Goal: Feedback & Contribution: Submit feedback/report problem

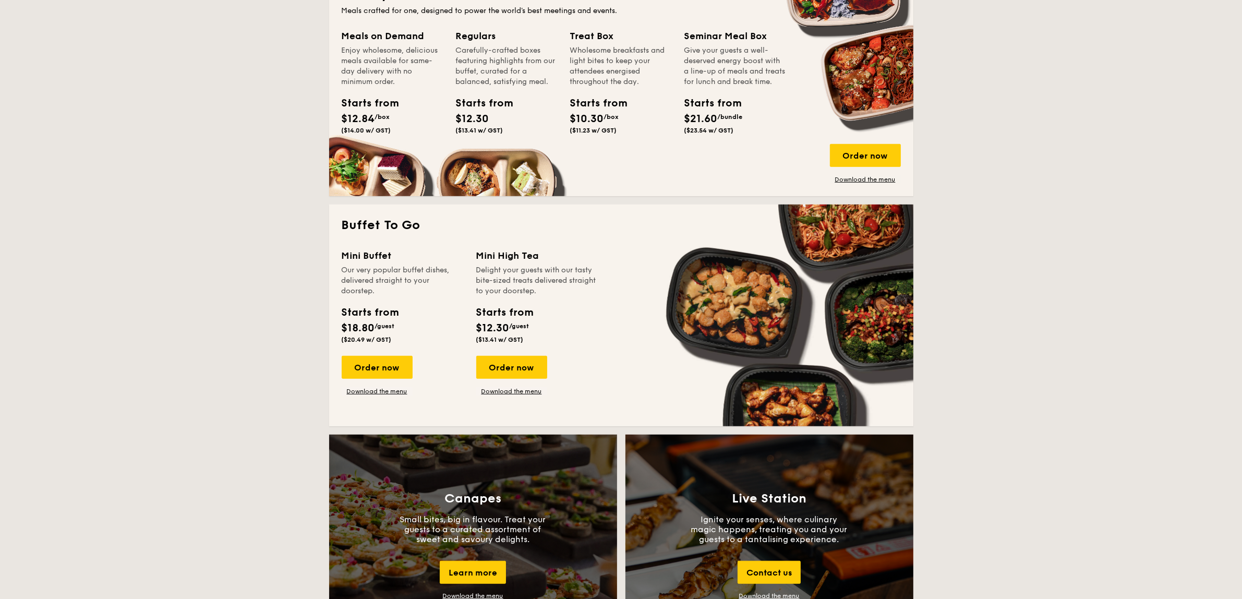
scroll to position [782, 0]
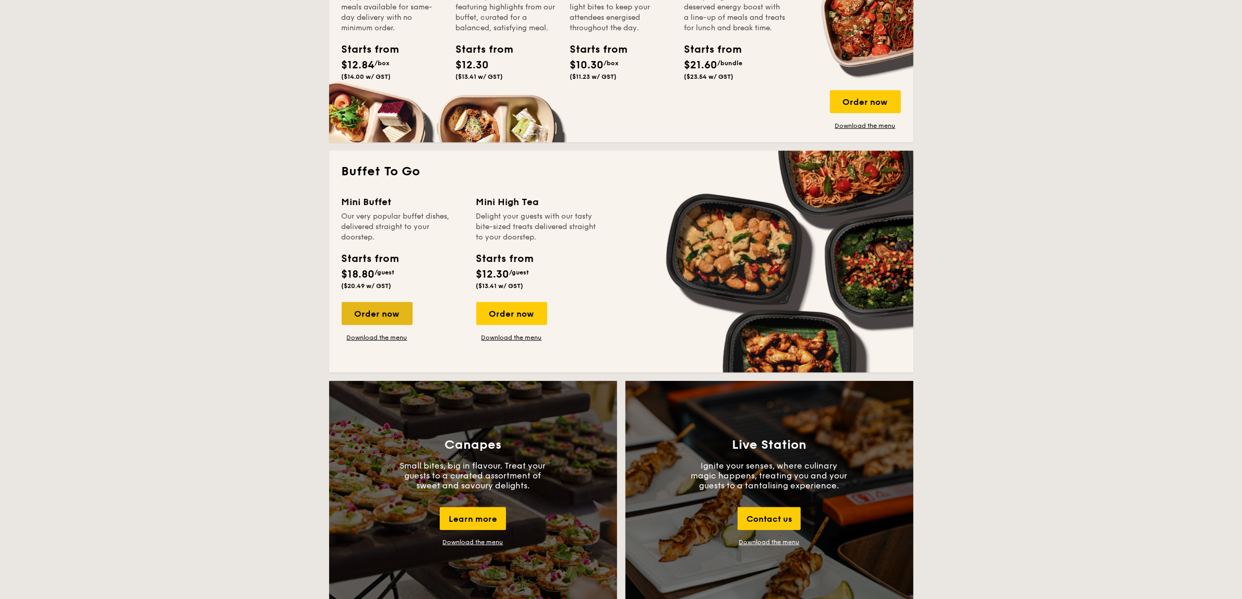
click at [382, 316] on div "Order now" at bounding box center [377, 313] width 71 height 23
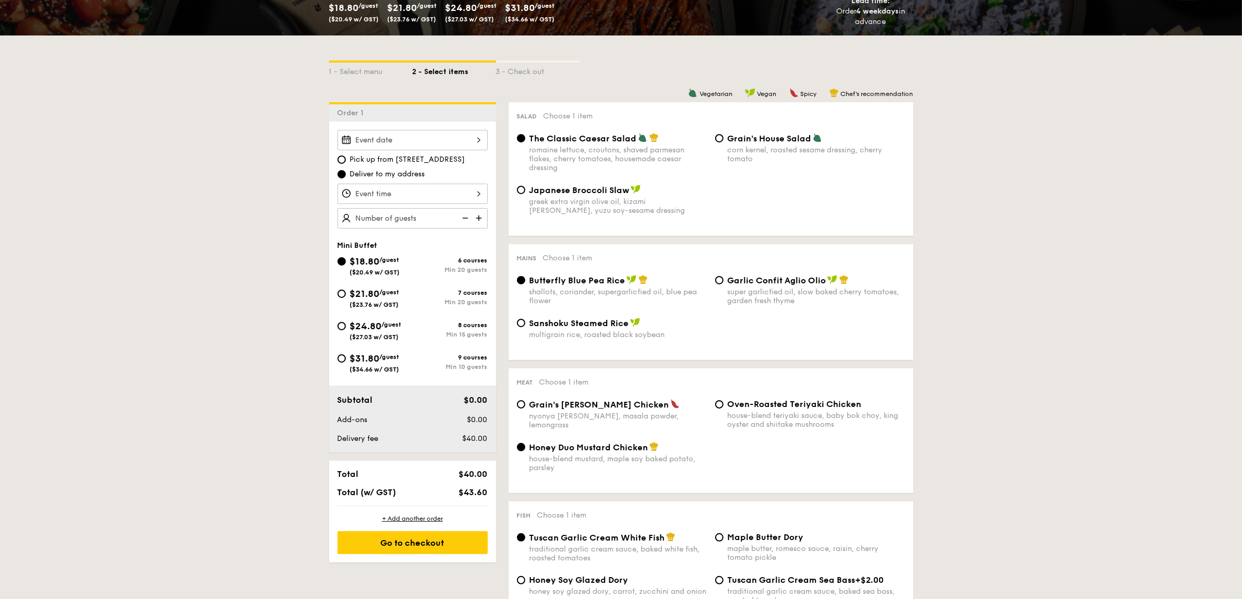
scroll to position [196, 0]
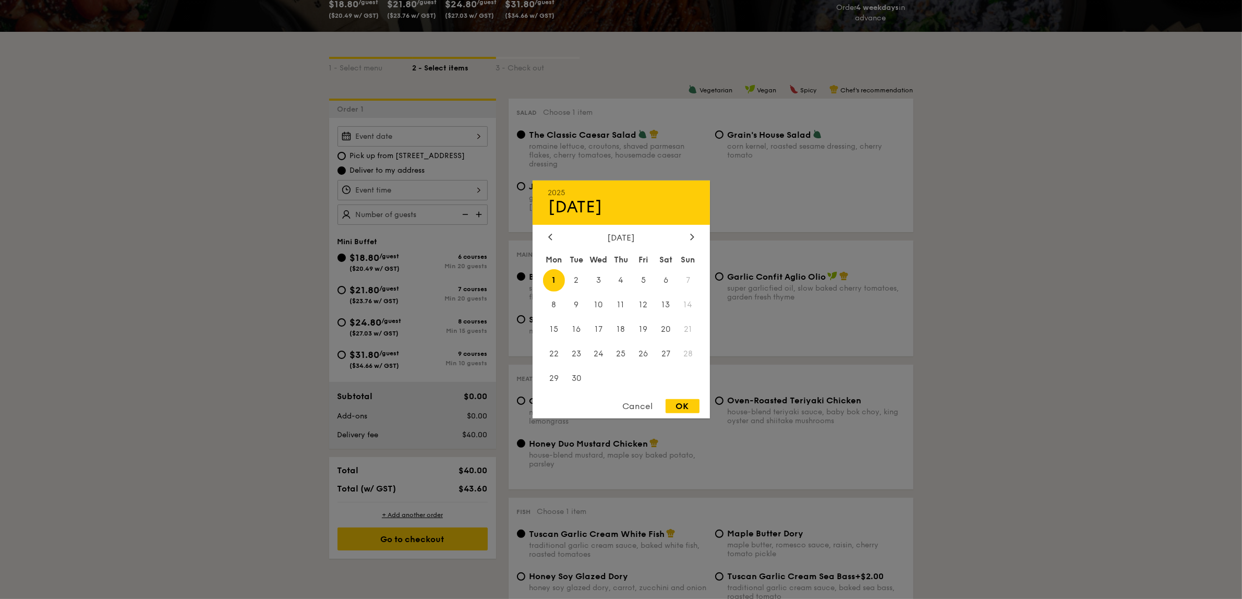
click at [384, 142] on div "2025 Sep 01 September 2025 Mon Tue Wed Thu Fri Sat Sun 1 2 3 4 5 6 7 8 9 10 11 …" at bounding box center [412, 136] width 150 height 20
click at [554, 233] on div at bounding box center [550, 238] width 9 height 10
click at [658, 372] on span "30" at bounding box center [666, 378] width 22 height 22
click at [661, 377] on span "30" at bounding box center [666, 378] width 22 height 22
click at [636, 407] on div "Cancel" at bounding box center [637, 406] width 51 height 14
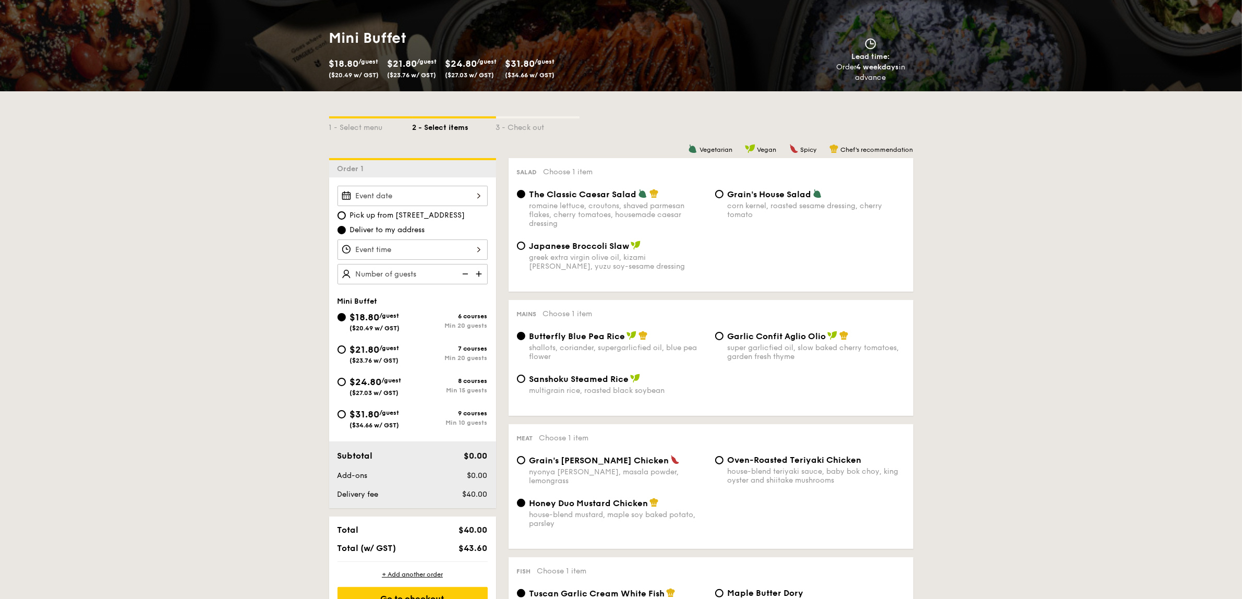
scroll to position [65, 0]
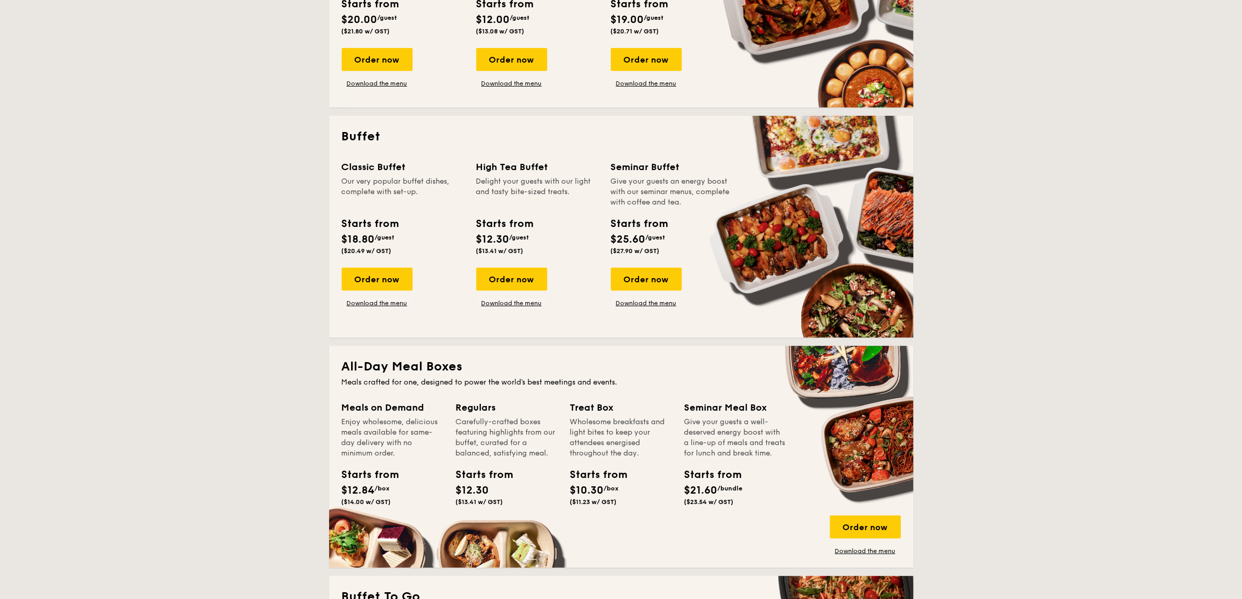
scroll to position [749, 0]
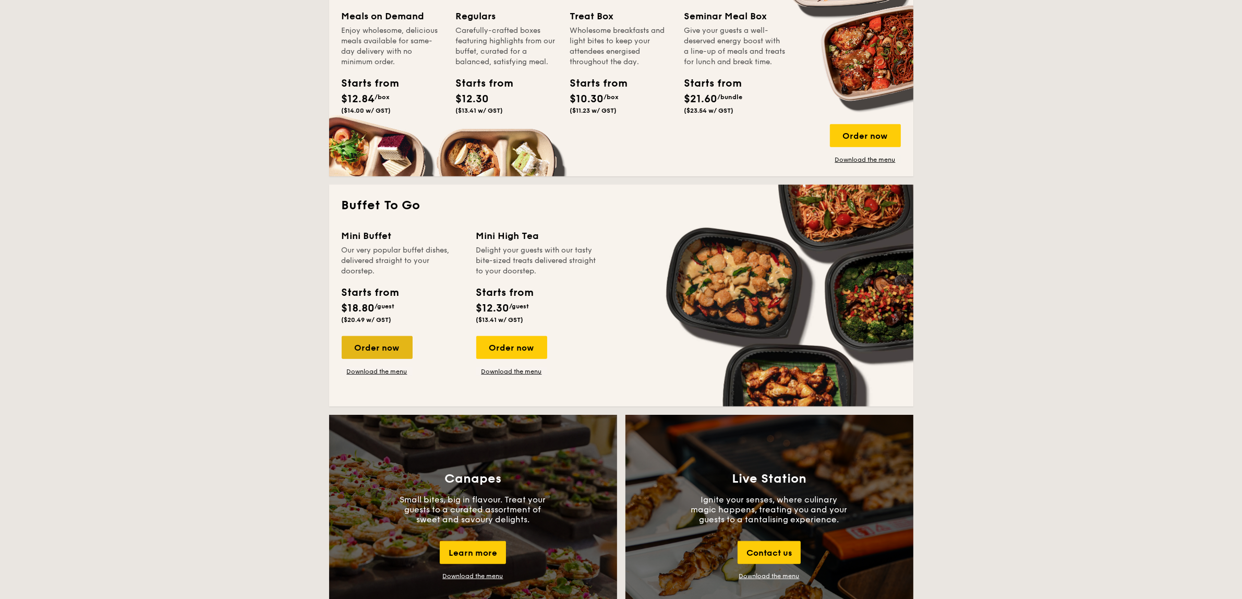
click at [369, 347] on div "Order now" at bounding box center [377, 347] width 71 height 23
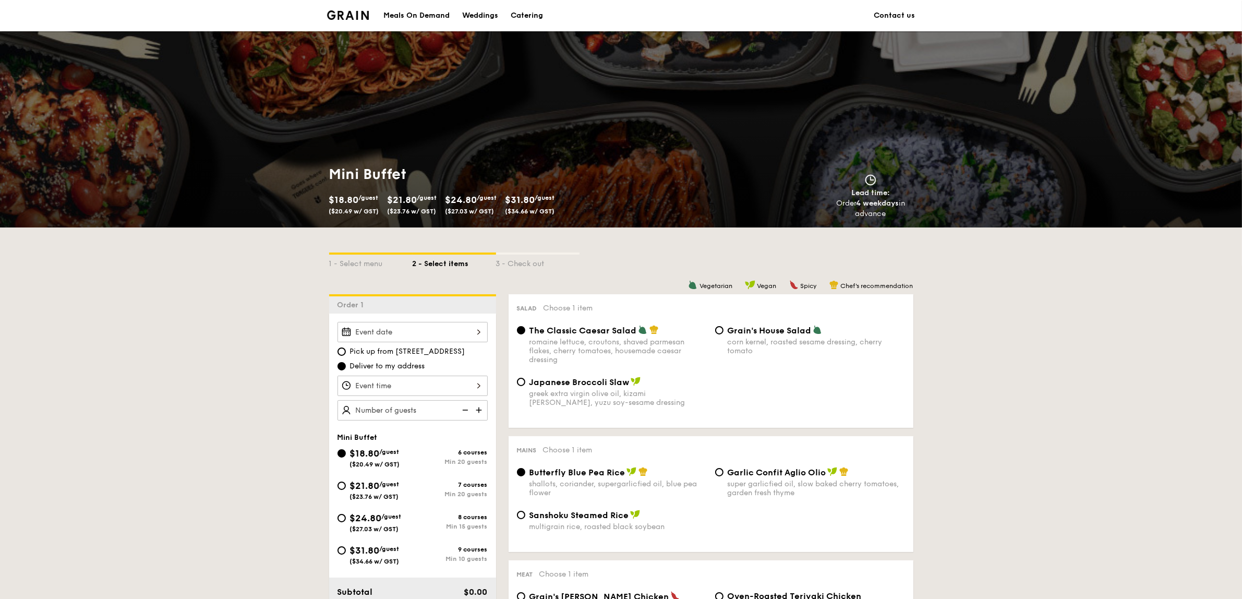
click at [371, 336] on div at bounding box center [412, 332] width 150 height 20
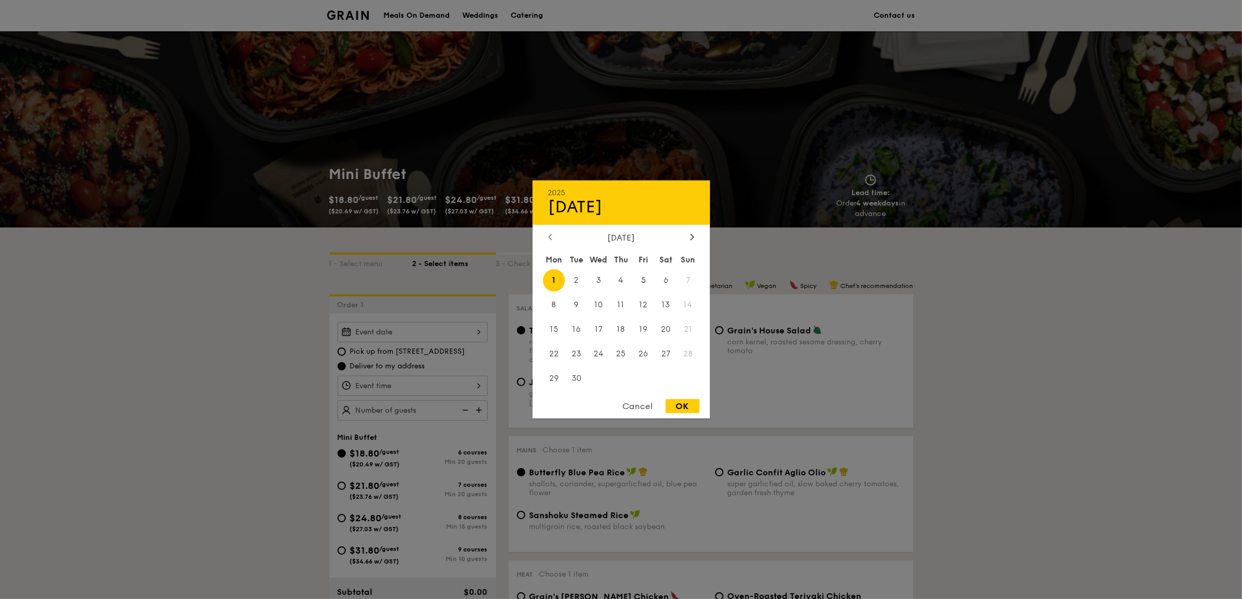
click at [548, 234] on icon at bounding box center [550, 236] width 4 height 7
click at [421, 188] on div at bounding box center [621, 299] width 1242 height 599
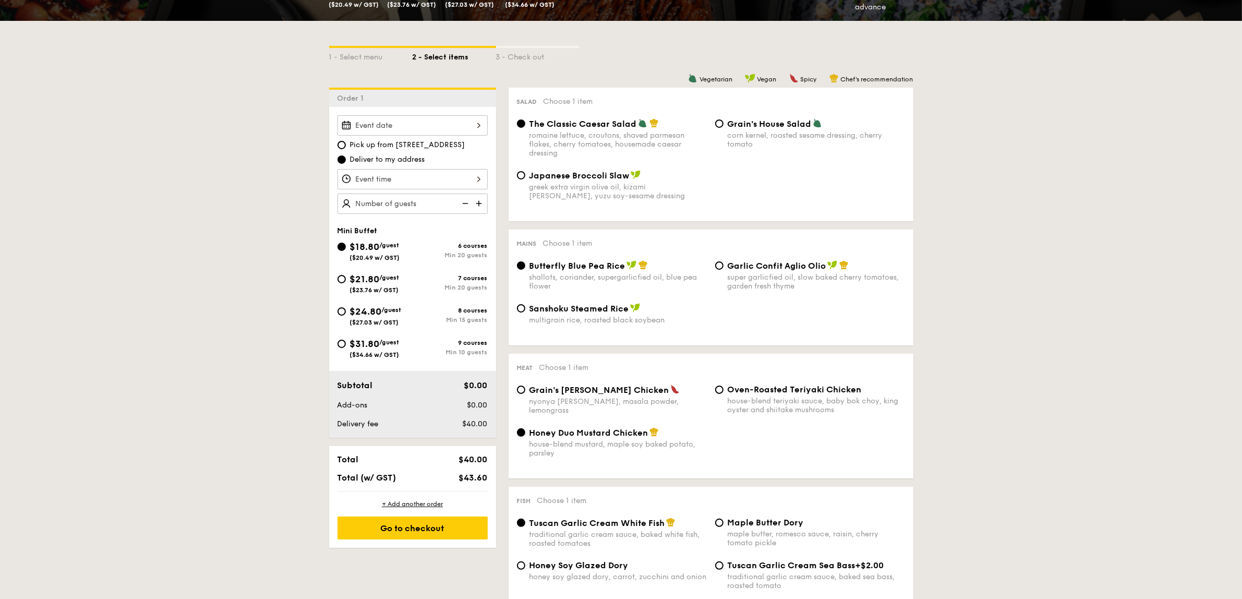
scroll to position [65, 0]
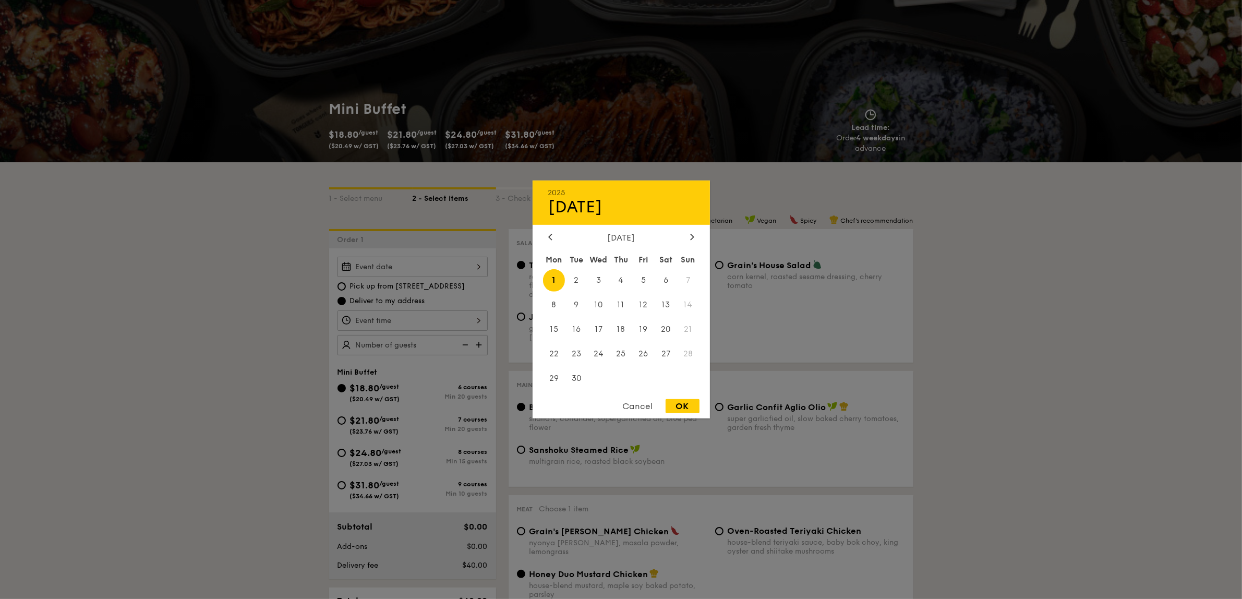
click at [368, 261] on div "2025 Sep 01 September 2025 Mon Tue Wed Thu Fri Sat Sun 1 2 3 4 5 6 7 8 9 10 11 …" at bounding box center [412, 267] width 150 height 20
drag, startPoint x: 652, startPoint y: 394, endPoint x: 650, endPoint y: 400, distance: 6.1
click at [650, 400] on div "2025 Sep 01 September 2025 Mon Tue Wed Thu Fri Sat Sun 1 2 3 4 5 6 7 8 9 10 11 …" at bounding box center [621, 299] width 177 height 238
click at [651, 404] on div "Cancel" at bounding box center [637, 406] width 51 height 14
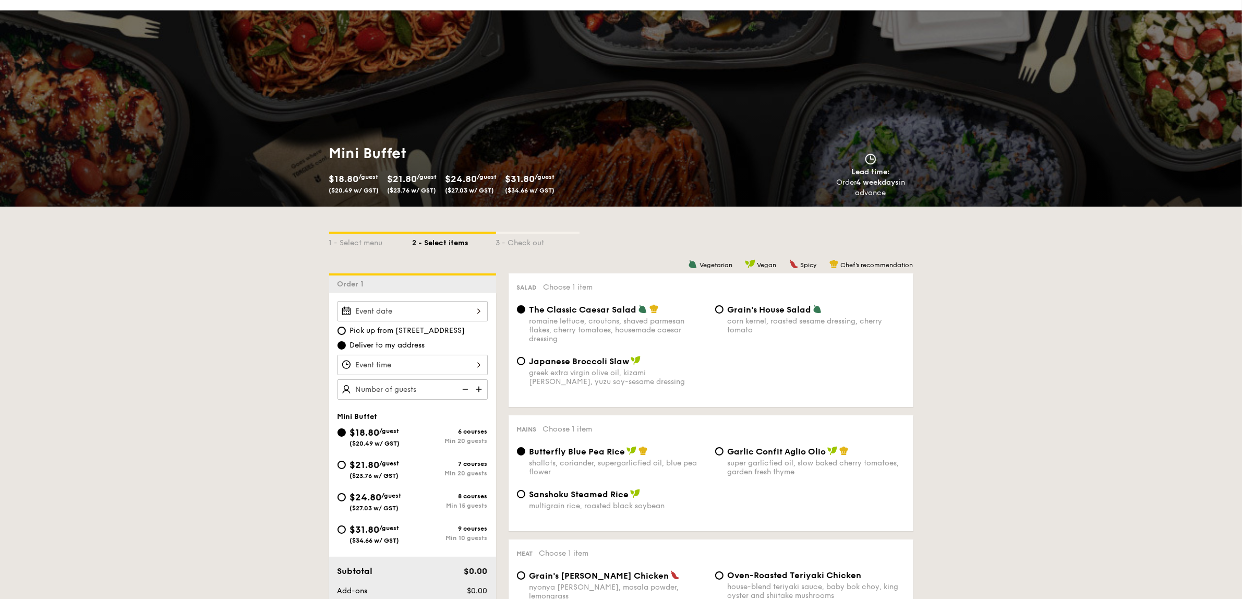
scroll to position [0, 0]
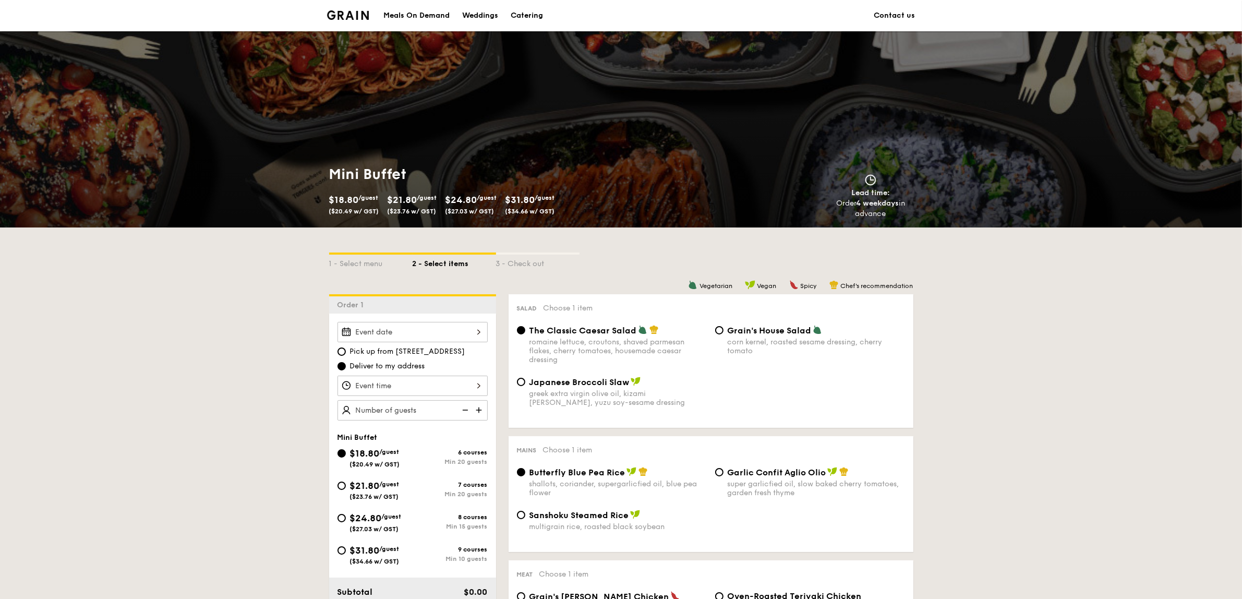
click at [896, 14] on link "Contact us" at bounding box center [894, 15] width 41 height 31
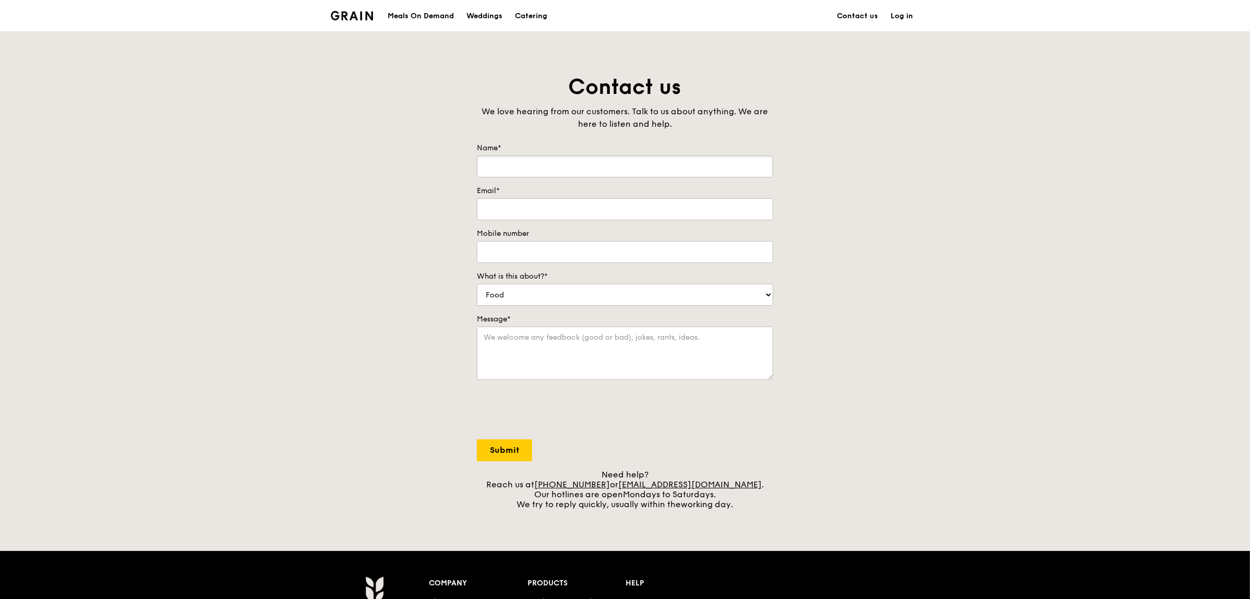
click at [599, 163] on input "Name*" at bounding box center [625, 166] width 296 height 22
type input "[PERSON_NAME]"
type input "[EMAIL_ADDRESS][DOMAIN_NAME]"
type input "97672512"
click at [566, 304] on select "Food Service Billing/Payment Catering Others" at bounding box center [625, 295] width 296 height 22
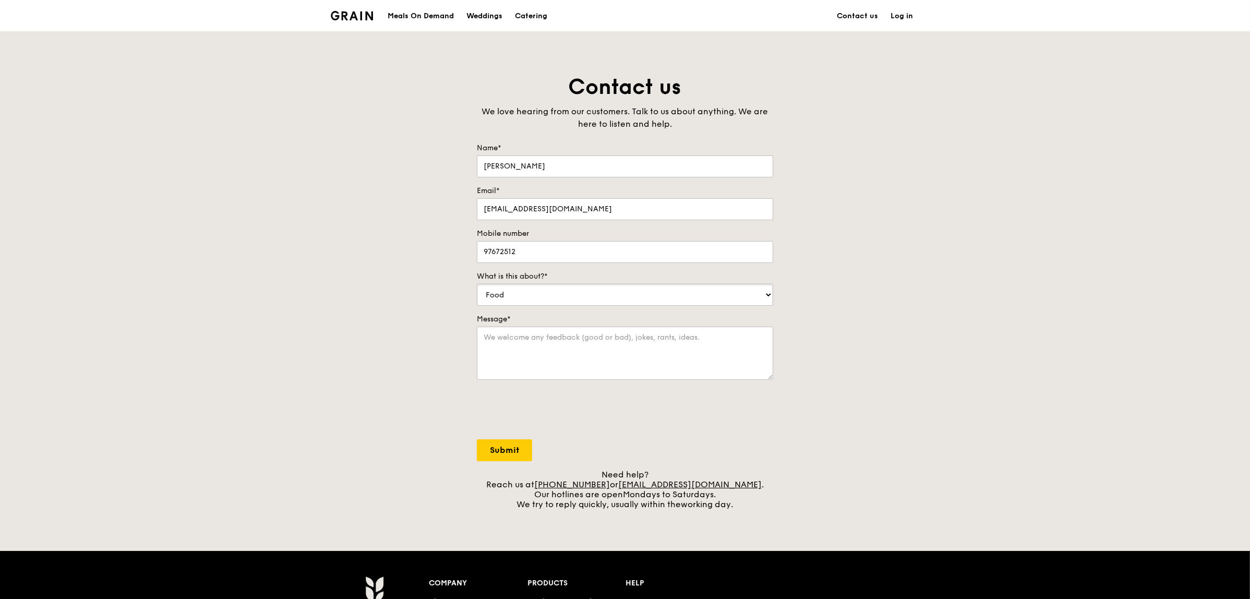
select select "Catering"
click at [477, 284] on select "Food Service Billing/Payment Catering Others" at bounding box center [625, 295] width 296 height 22
click at [562, 347] on textarea "Message*" at bounding box center [625, 353] width 296 height 53
type textarea "Hi, I am looking to order mini buffet for [DATE]. Could you still accept the or…"
click at [524, 448] on input "Submit" at bounding box center [504, 450] width 55 height 22
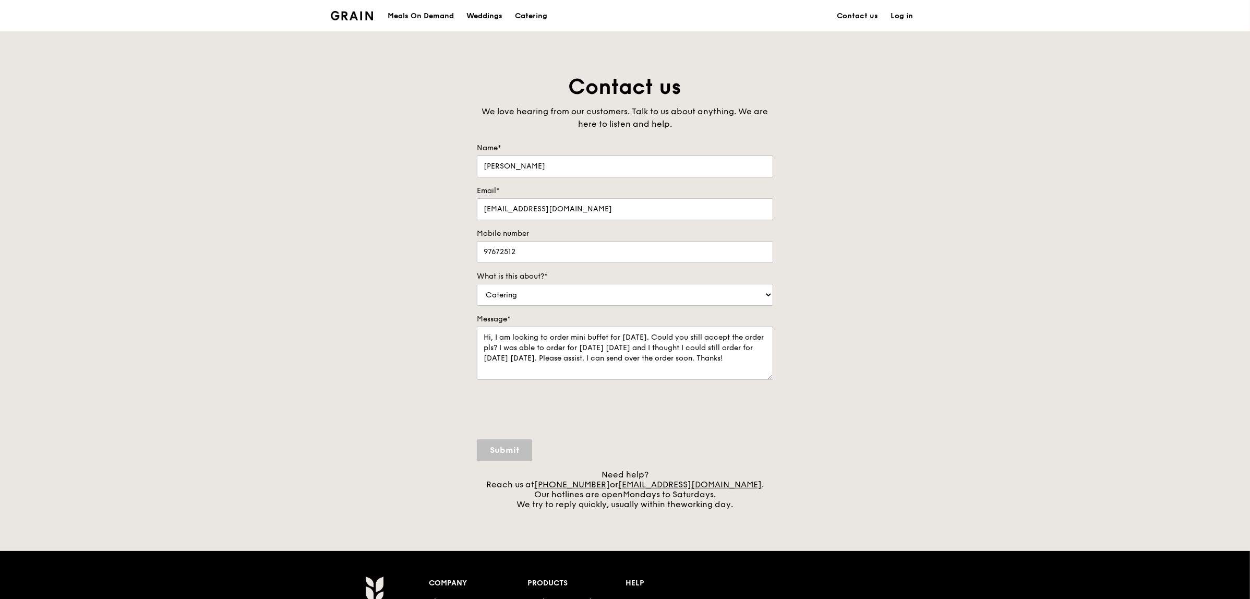
select select "Food"
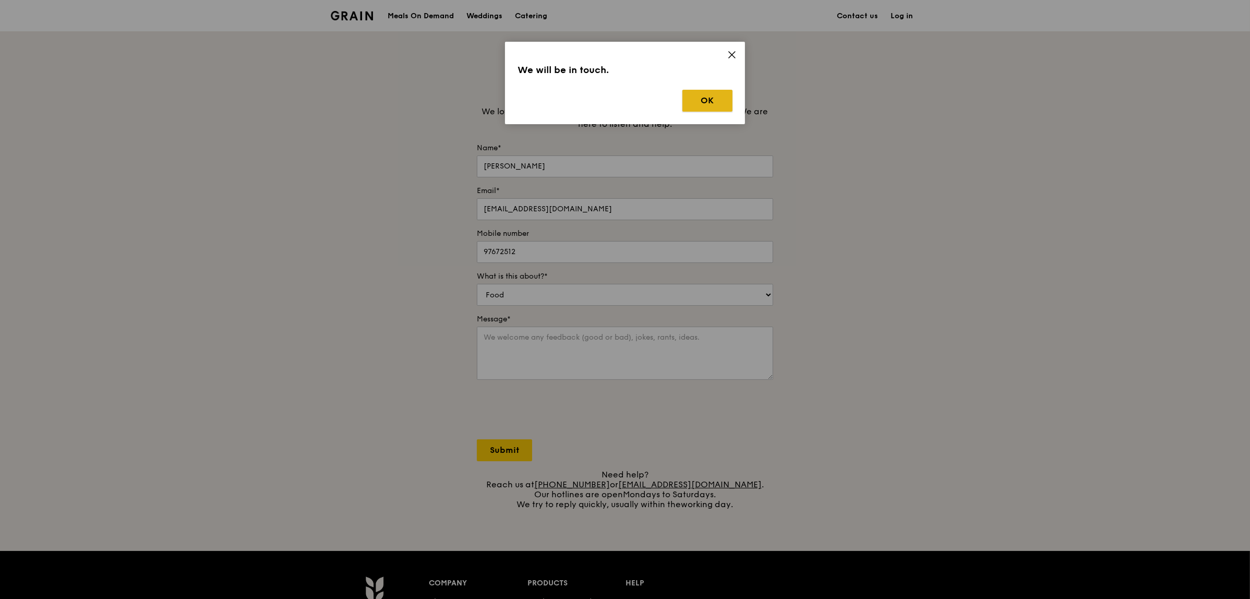
click at [690, 98] on button "OK" at bounding box center [707, 101] width 50 height 22
